Goal: Information Seeking & Learning: Check status

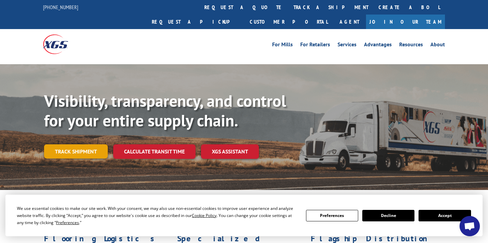
click at [90, 145] on link "Track shipment" at bounding box center [76, 152] width 64 height 14
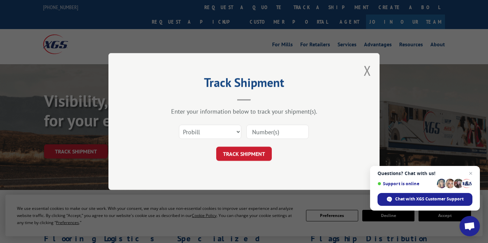
click at [280, 131] on input at bounding box center [277, 132] width 62 height 14
paste input "17630689"
type input "17630689"
click at [257, 152] on button "TRACK SHIPMENT" at bounding box center [244, 154] width 56 height 14
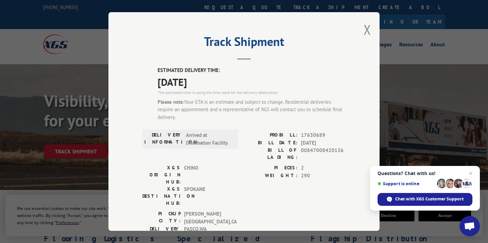
click at [251, 147] on label "BILL OF LADING:" at bounding box center [271, 154] width 54 height 14
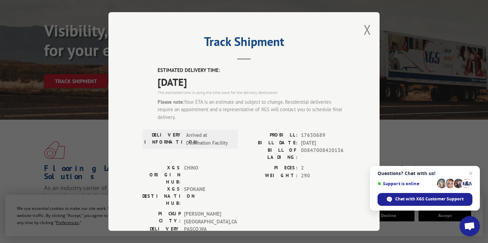
scroll to position [73, 0]
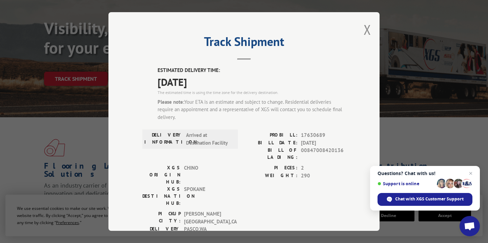
click at [251, 165] on label "PIECES:" at bounding box center [271, 169] width 54 height 8
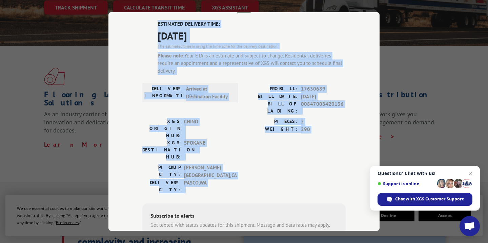
scroll to position [96, 0]
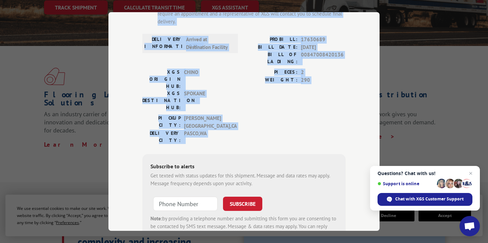
drag, startPoint x: 247, startPoint y: 201, endPoint x: 244, endPoint y: 250, distance: 48.9
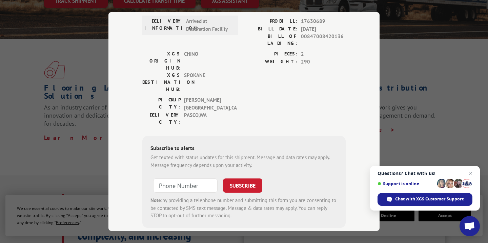
click at [294, 154] on div "Get texted with status updates for this shipment. Message and data rates may ap…" at bounding box center [243, 161] width 187 height 15
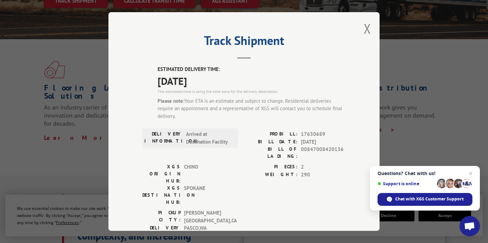
scroll to position [0, 0]
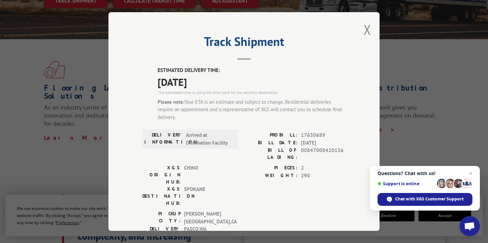
click at [237, 111] on div "Please note: Your ETA is an estimate and subject to change. Residential deliver…" at bounding box center [251, 110] width 188 height 23
click at [252, 138] on label "PROBILL:" at bounding box center [271, 136] width 54 height 8
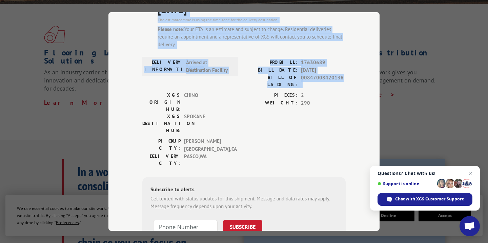
scroll to position [114, 0]
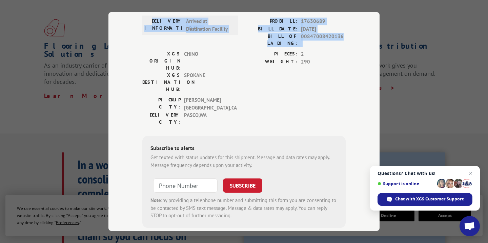
drag, startPoint x: 328, startPoint y: 155, endPoint x: 326, endPoint y: 258, distance: 103.0
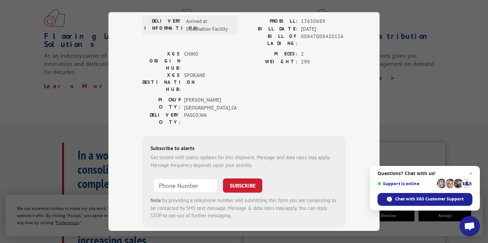
click at [329, 97] on div "PICKUP CITY: [GEOGRAPHIC_DATA] , [GEOGRAPHIC_DATA]: [GEOGRAPHIC_DATA] , [GEOGRA…" at bounding box center [243, 113] width 203 height 33
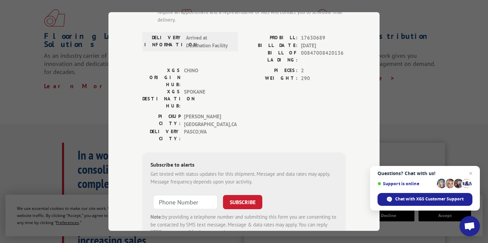
scroll to position [97, 0]
type input "[PHONE_NUMBER]"
click at [236, 196] on button "SUBSCRIBE" at bounding box center [242, 203] width 39 height 14
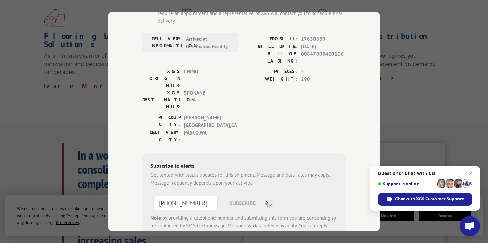
scroll to position [78, 0]
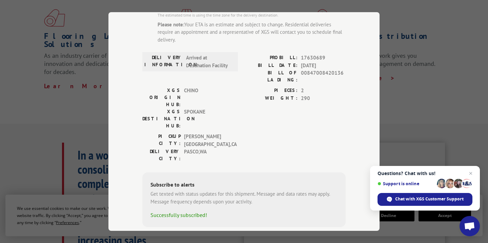
click at [301, 133] on div "PICKUP CITY: [GEOGRAPHIC_DATA] , [GEOGRAPHIC_DATA]: [GEOGRAPHIC_DATA] , [GEOGRA…" at bounding box center [243, 149] width 203 height 33
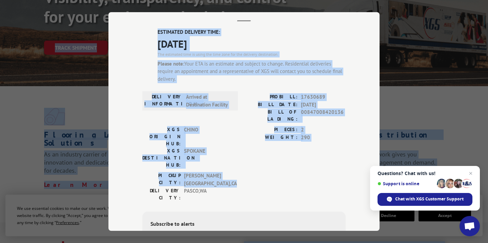
scroll to position [0, 0]
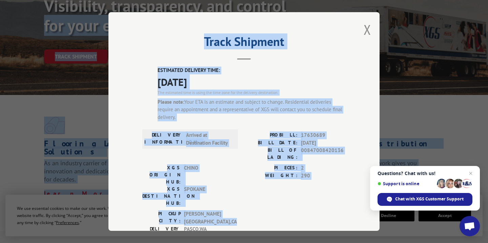
drag, startPoint x: 341, startPoint y: 105, endPoint x: 339, endPoint y: -4, distance: 109.4
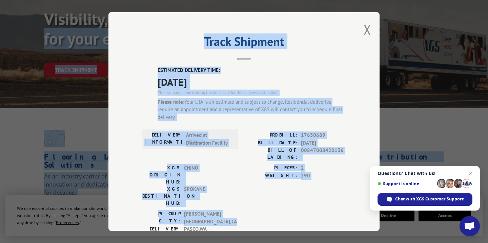
click at [348, 46] on div "Track Shipment ESTIMATED DELIVERY TIME: [DATE] The estimated time is using the …" at bounding box center [243, 121] width 271 height 219
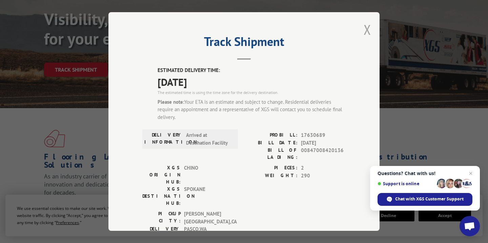
click at [367, 29] on button "Close modal" at bounding box center [366, 30] width 7 height 18
